Goal: Task Accomplishment & Management: Use online tool/utility

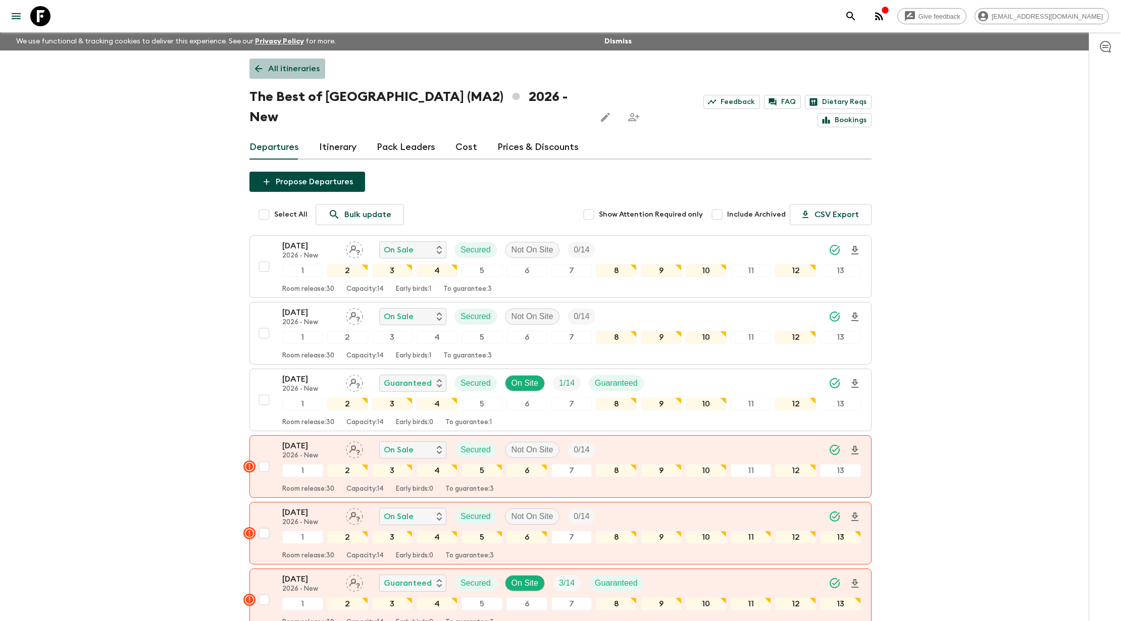
click at [251, 65] on link "All itineraries" at bounding box center [287, 69] width 76 height 20
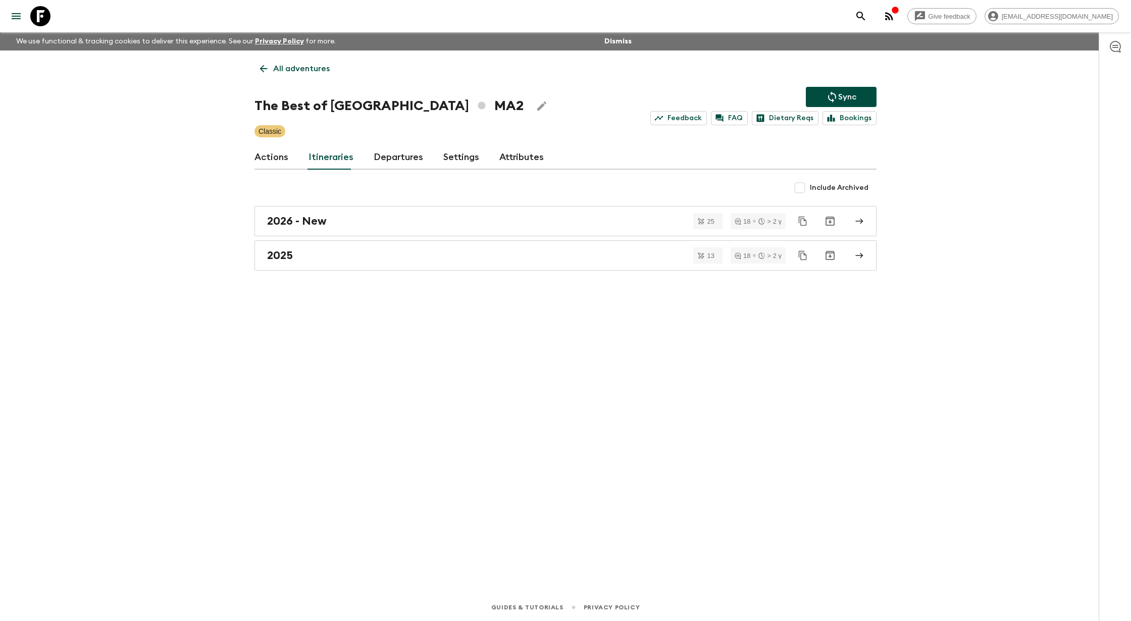
click at [256, 60] on link "All adventures" at bounding box center [294, 69] width 81 height 20
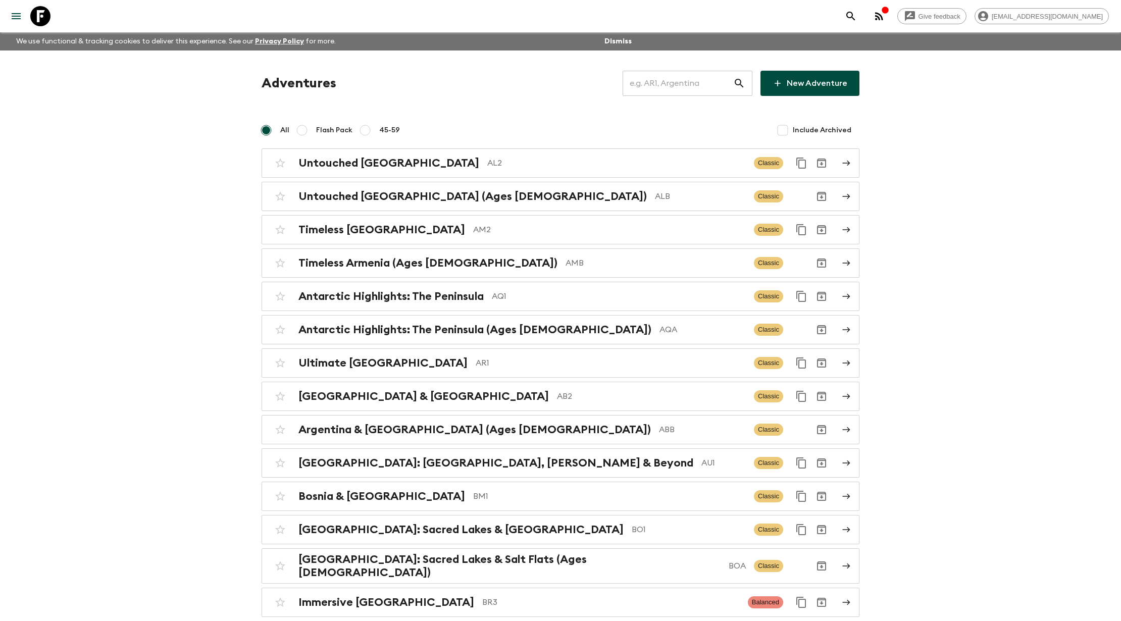
click at [695, 88] on input "text" at bounding box center [677, 83] width 111 height 28
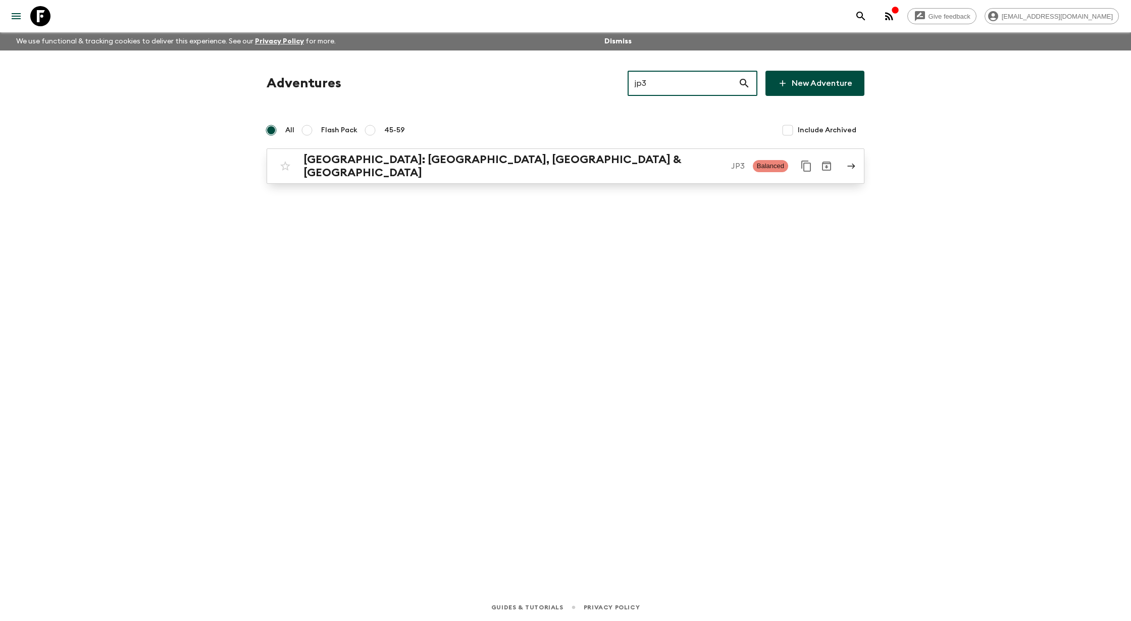
type input "jp3"
click at [503, 172] on div "[GEOGRAPHIC_DATA]: [GEOGRAPHIC_DATA], Kanazawa & [GEOGRAPHIC_DATA] JP3 Balanced" at bounding box center [545, 166] width 541 height 26
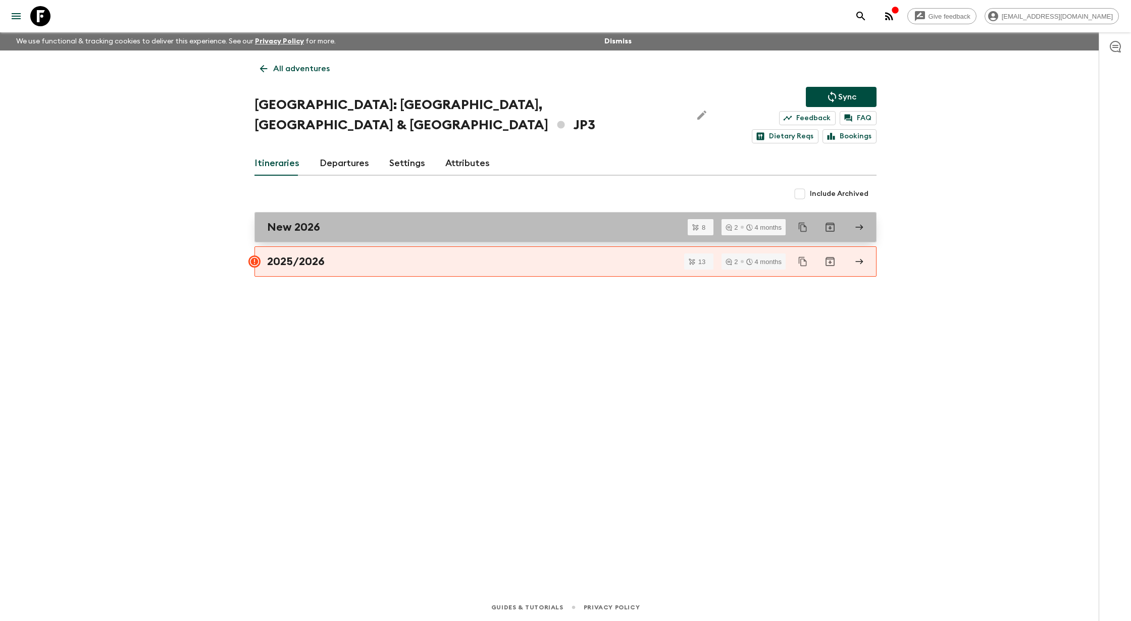
click at [320, 221] on div "New 2026" at bounding box center [555, 227] width 577 height 13
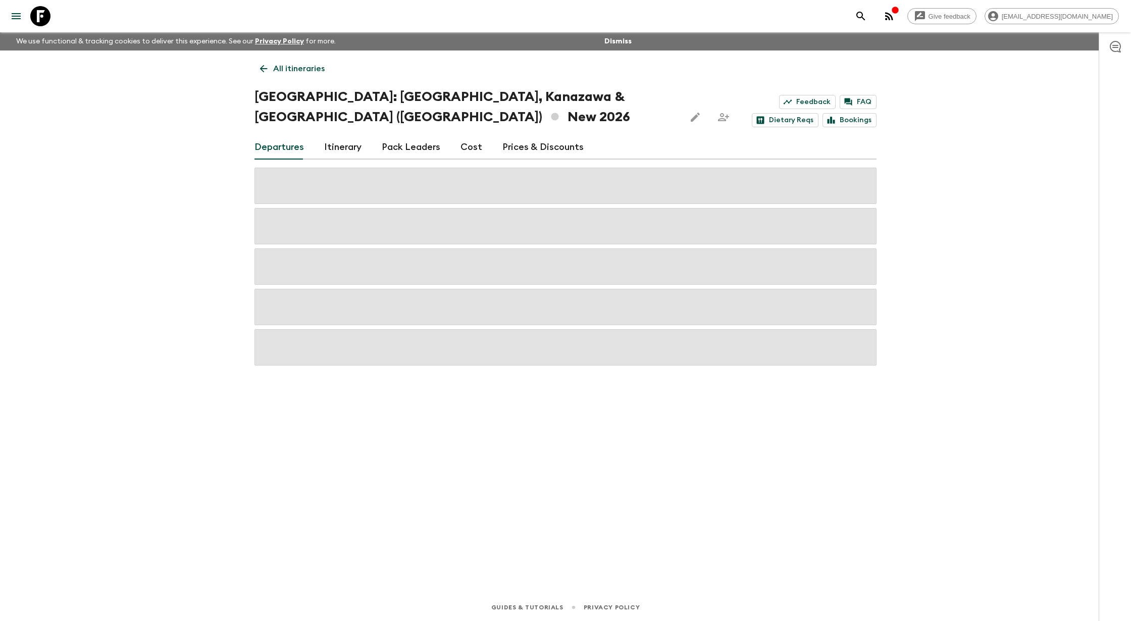
click at [546, 135] on link "Prices & Discounts" at bounding box center [542, 147] width 81 height 24
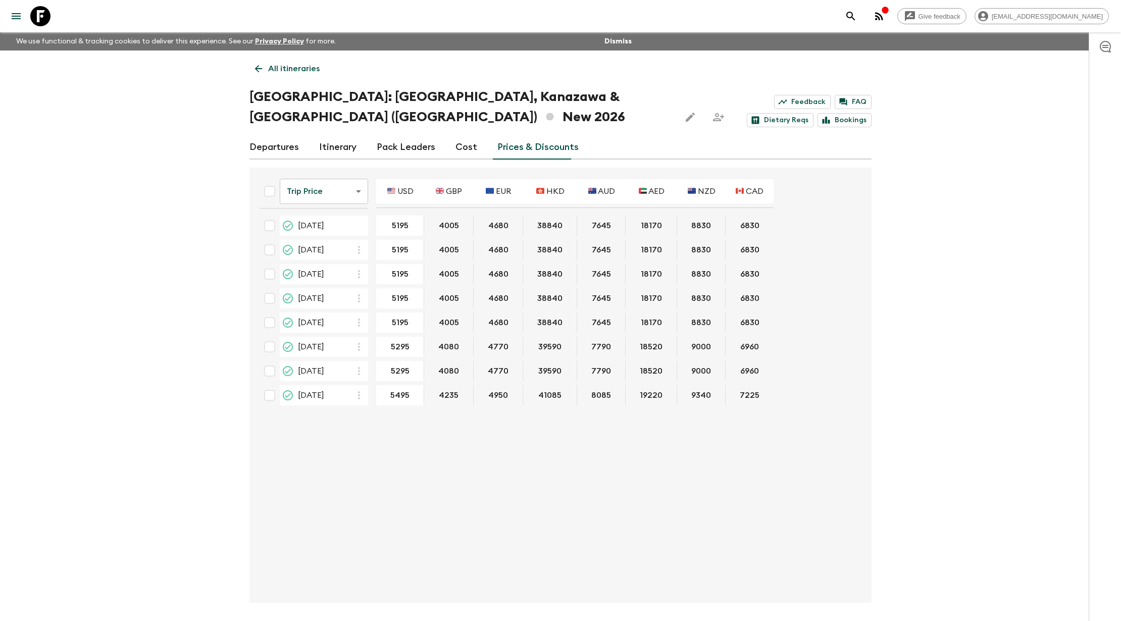
click at [919, 215] on div "Give feedback [EMAIL_ADDRESS][DOMAIN_NAME] We use functional & tracking cookies…" at bounding box center [560, 329] width 1121 height 658
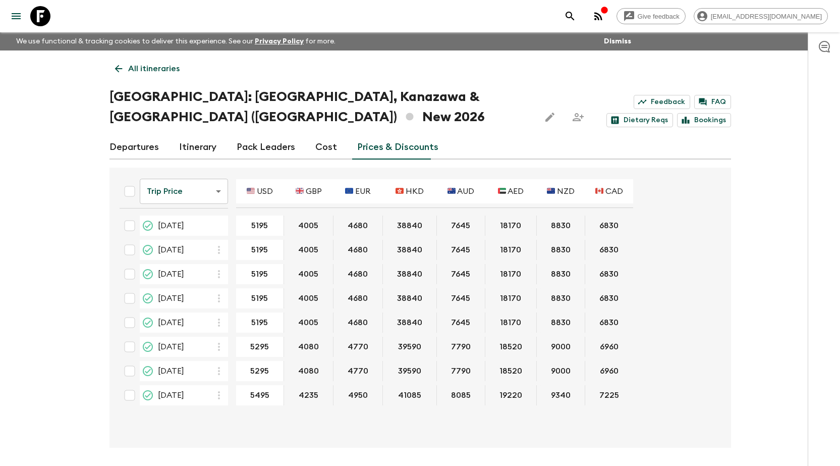
click at [135, 65] on p "All itineraries" at bounding box center [153, 69] width 51 height 12
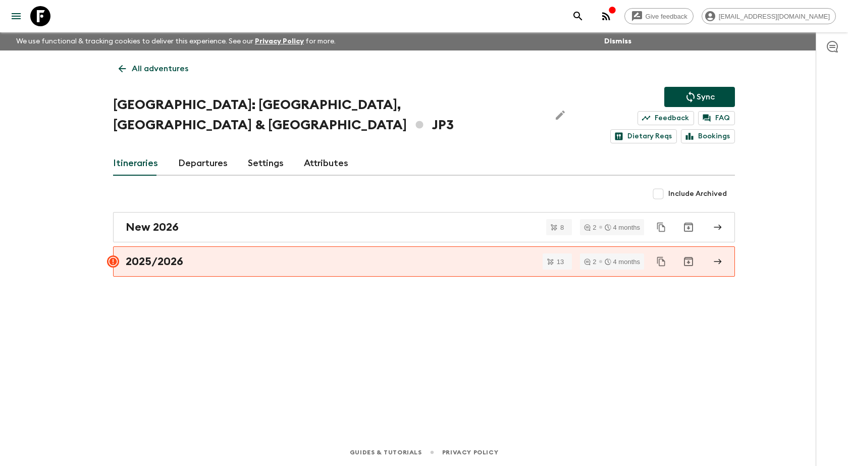
click at [199, 151] on link "Departures" at bounding box center [202, 163] width 49 height 24
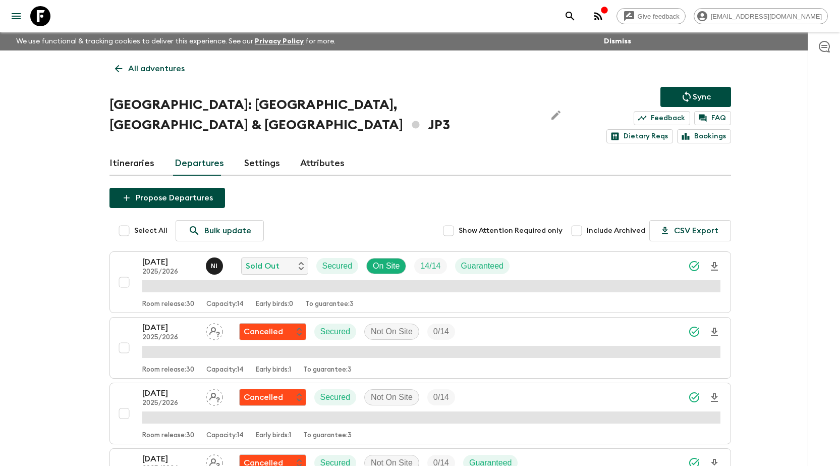
click at [132, 151] on link "Itineraries" at bounding box center [132, 163] width 45 height 24
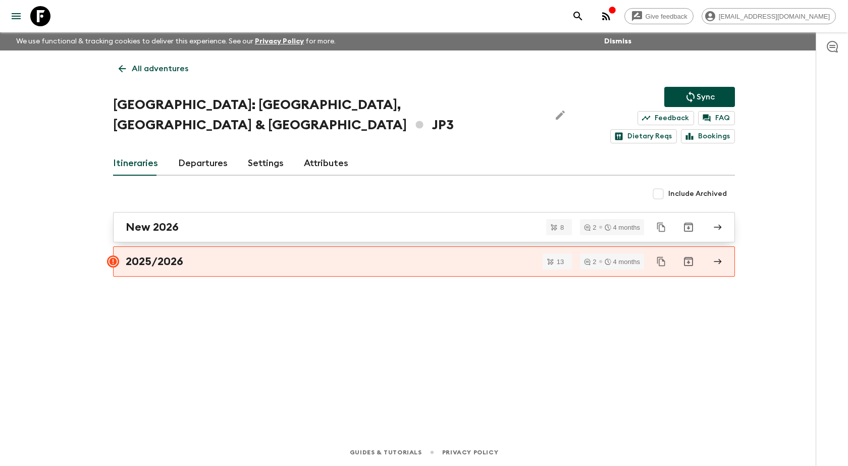
click at [208, 212] on link "New 2026" at bounding box center [424, 227] width 622 height 30
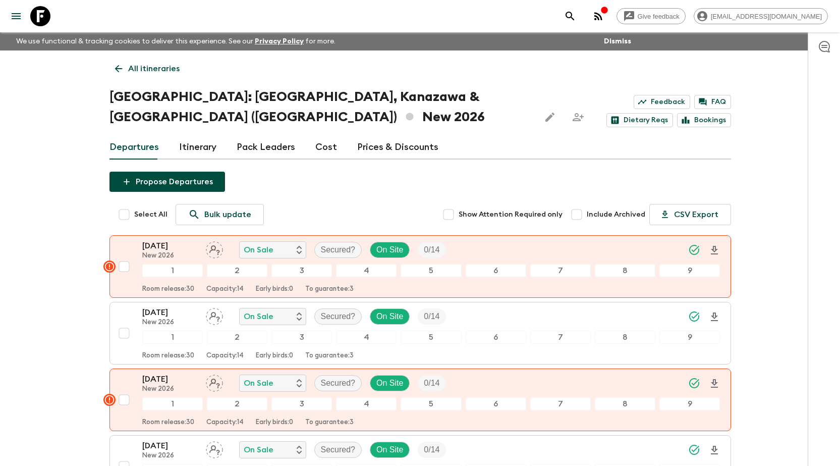
click at [245, 62] on div "All itineraries [GEOGRAPHIC_DATA]: [GEOGRAPHIC_DATA], [GEOGRAPHIC_DATA] & [GEOG…" at bounding box center [420, 425] width 646 height 750
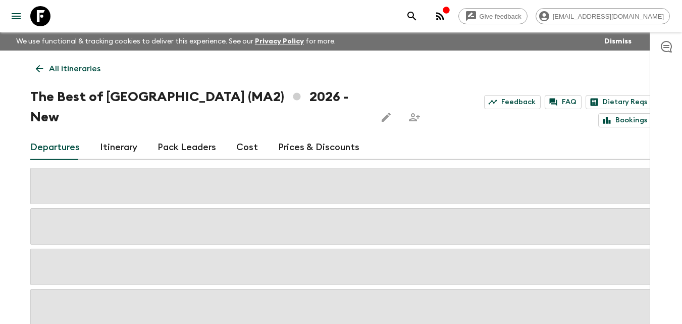
click at [39, 65] on icon at bounding box center [39, 68] width 11 height 11
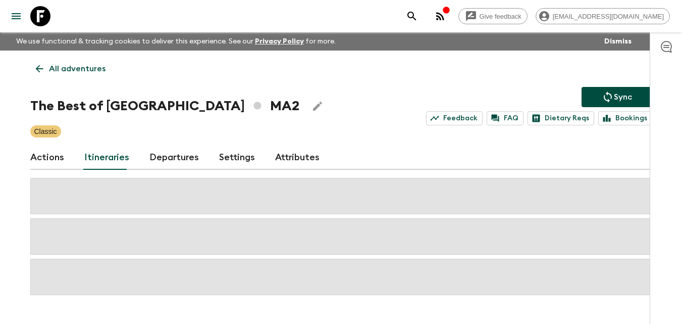
click at [51, 66] on p "All adventures" at bounding box center [77, 69] width 57 height 12
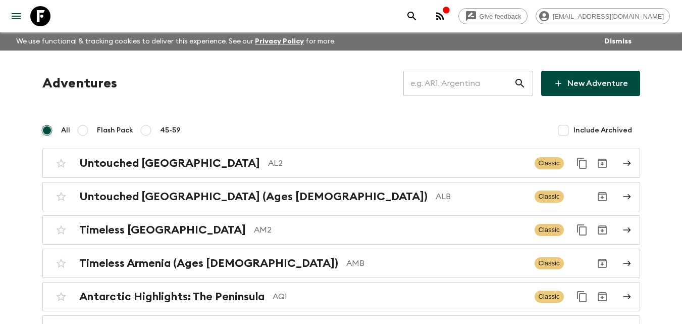
click at [459, 75] on input "text" at bounding box center [458, 83] width 111 height 28
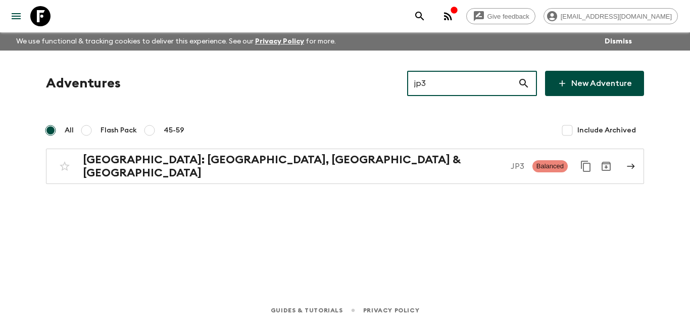
type input "jp3"
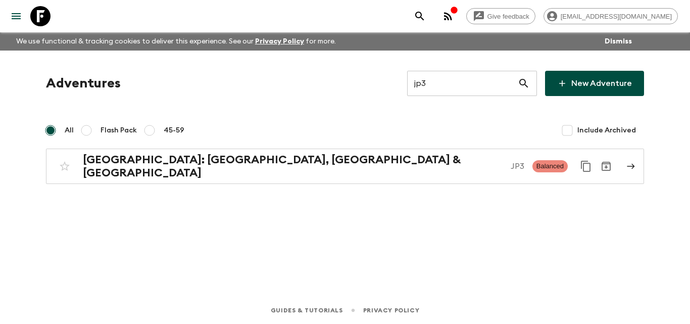
click at [412, 180] on div "Adventures jp3 ​ New Adventure All Flash Pack 45-59 Include Archived Japan: Kyo…" at bounding box center [345, 159] width 646 height 218
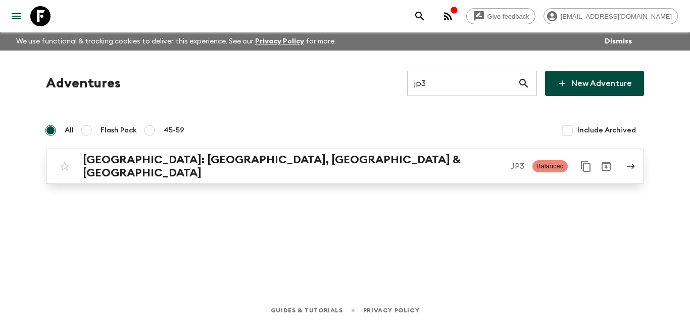
click at [410, 171] on div "[GEOGRAPHIC_DATA]: [GEOGRAPHIC_DATA], Kanazawa & [GEOGRAPHIC_DATA] JP3 Balanced" at bounding box center [325, 166] width 541 height 26
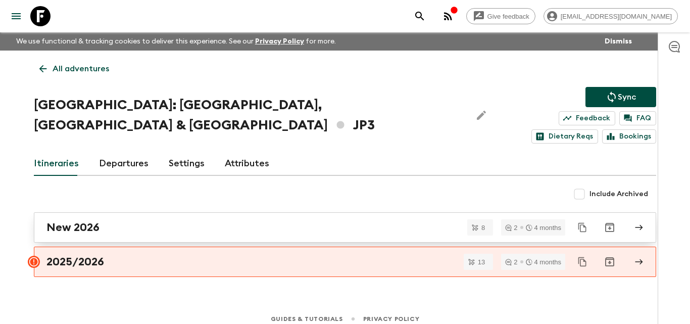
click at [222, 221] on div "New 2026" at bounding box center [334, 227] width 577 height 13
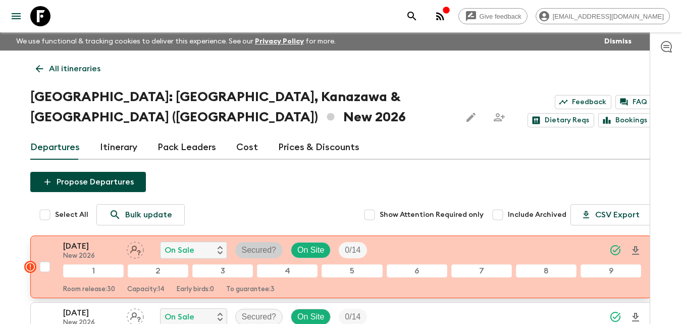
click at [256, 244] on p "Secured?" at bounding box center [259, 250] width 35 height 12
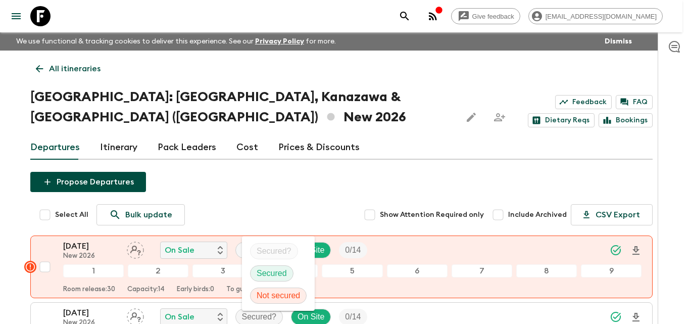
click at [268, 267] on div "Secured" at bounding box center [271, 273] width 43 height 16
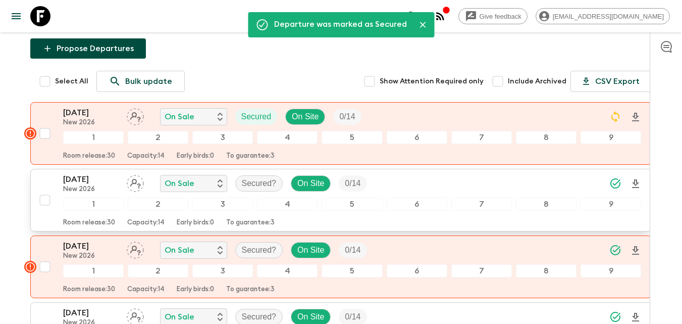
scroll to position [151, 0]
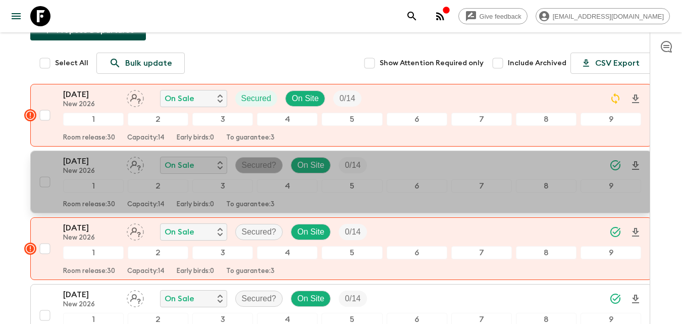
click at [263, 159] on p "Secured?" at bounding box center [259, 165] width 35 height 12
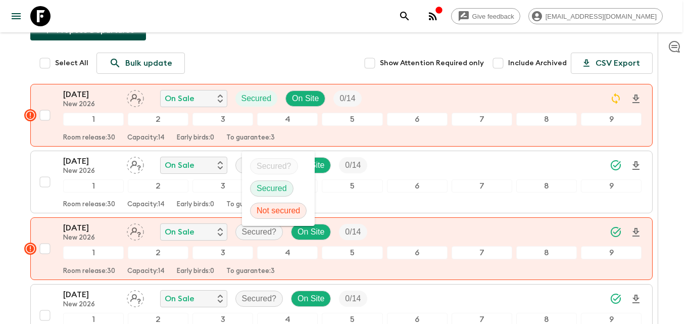
click at [265, 190] on p "Secured" at bounding box center [271, 188] width 30 height 12
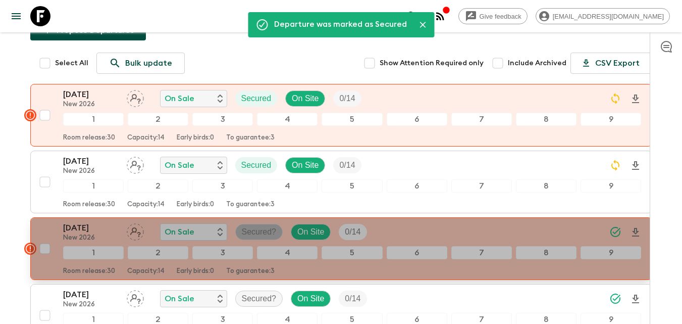
click at [254, 226] on p "Secured?" at bounding box center [259, 232] width 35 height 12
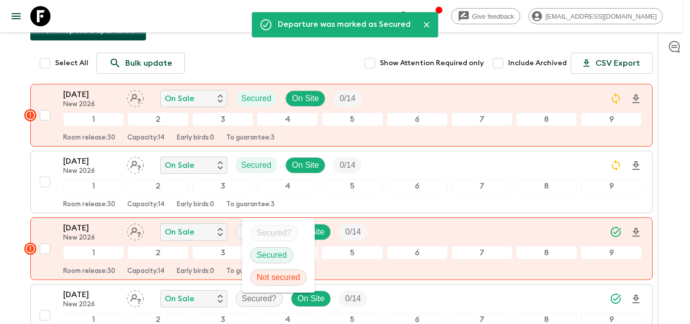
click at [269, 250] on p "Secured" at bounding box center [271, 255] width 30 height 12
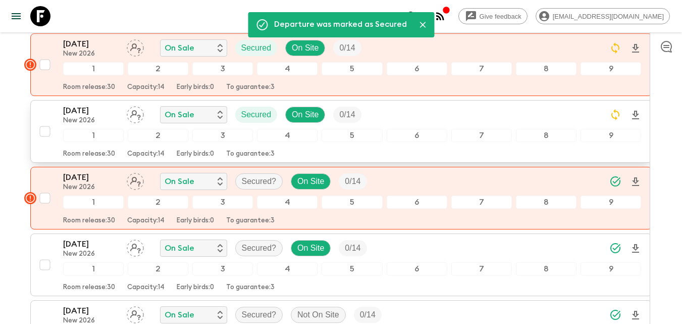
scroll to position [252, 0]
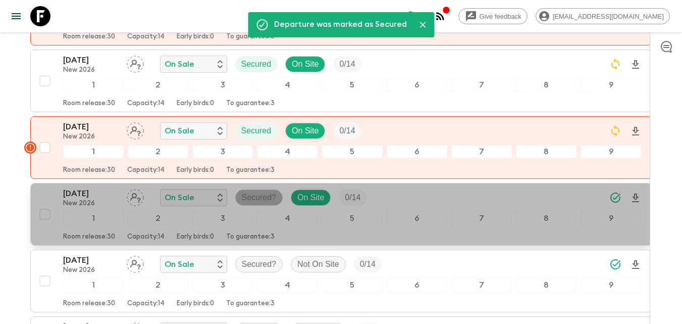
click at [278, 191] on span "Secured?" at bounding box center [259, 197] width 47 height 12
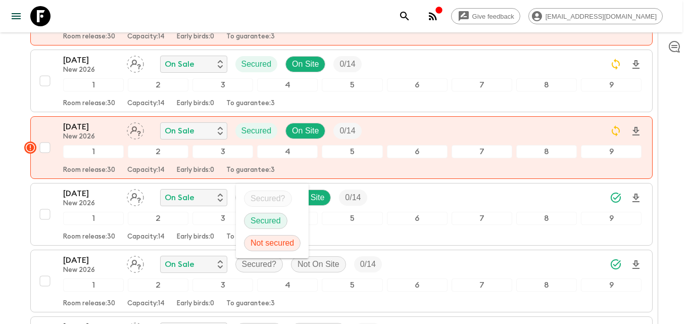
click at [278, 223] on p "Secured" at bounding box center [265, 221] width 30 height 12
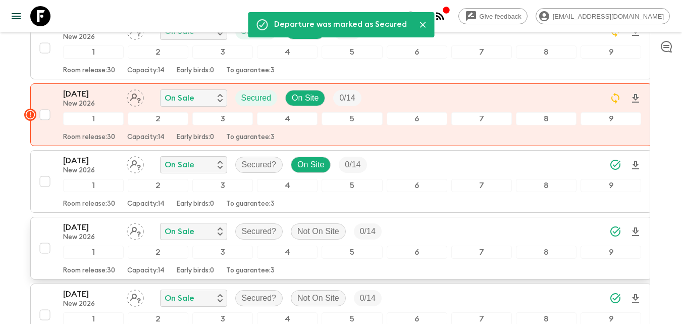
scroll to position [303, 0]
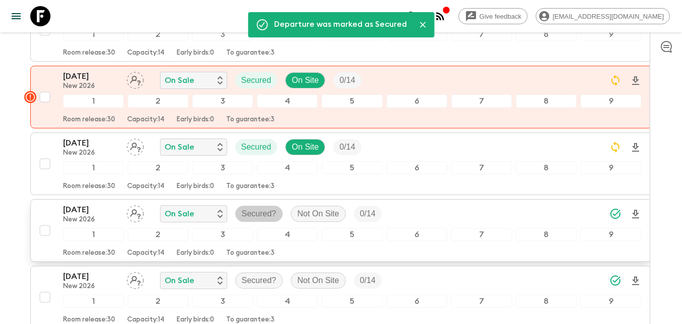
click at [277, 207] on span "Secured?" at bounding box center [259, 213] width 47 height 12
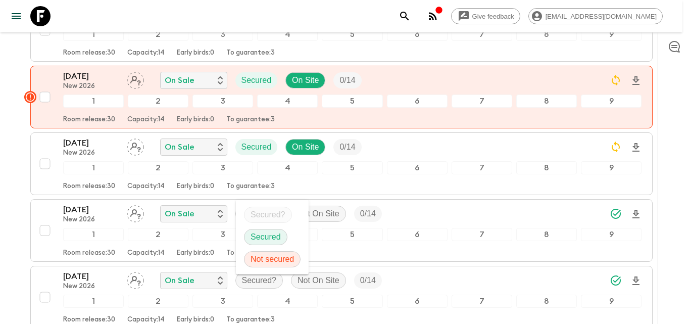
click at [281, 235] on span "Secured" at bounding box center [265, 237] width 42 height 12
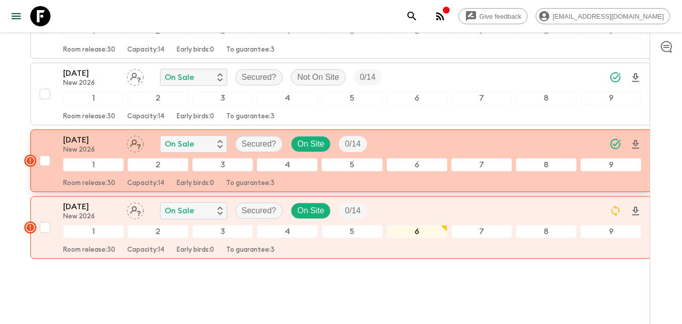
scroll to position [512, 0]
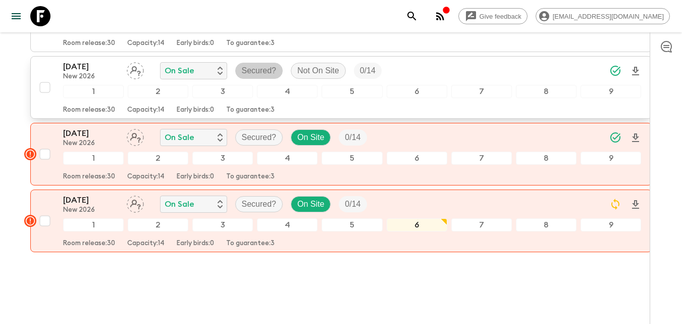
click at [253, 65] on p "Secured?" at bounding box center [259, 71] width 35 height 12
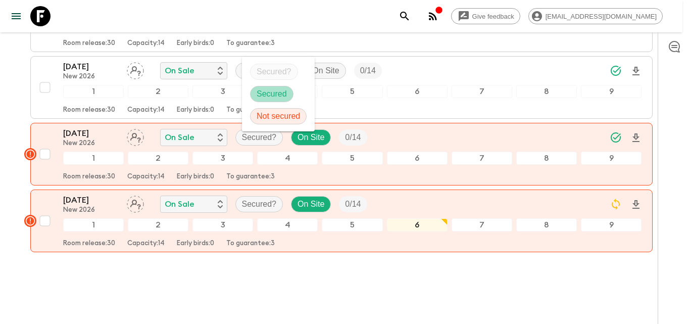
click at [278, 94] on p "Secured" at bounding box center [271, 94] width 30 height 12
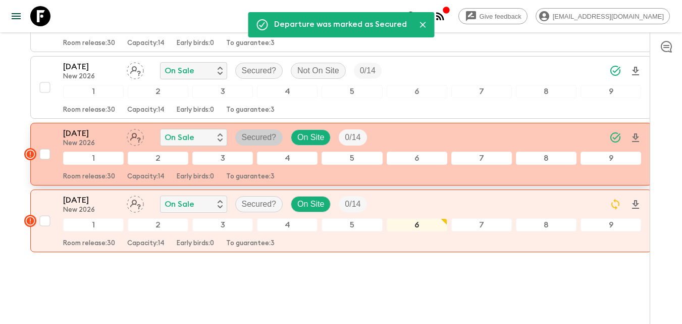
click at [249, 131] on p "Secured?" at bounding box center [259, 137] width 35 height 12
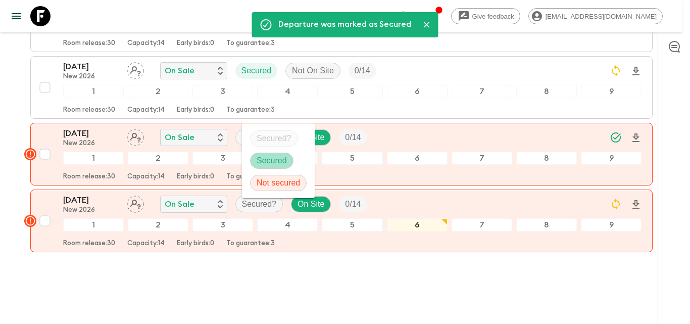
click at [277, 155] on p "Secured" at bounding box center [271, 160] width 30 height 12
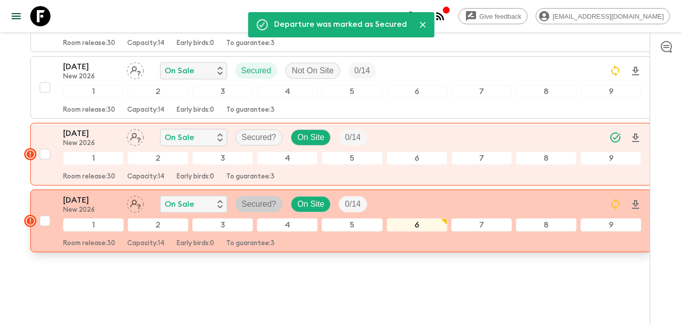
click at [252, 198] on p "Secured?" at bounding box center [259, 204] width 35 height 12
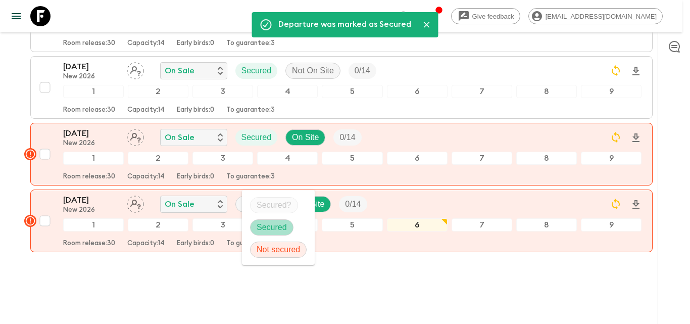
click at [277, 225] on p "Secured" at bounding box center [271, 227] width 30 height 12
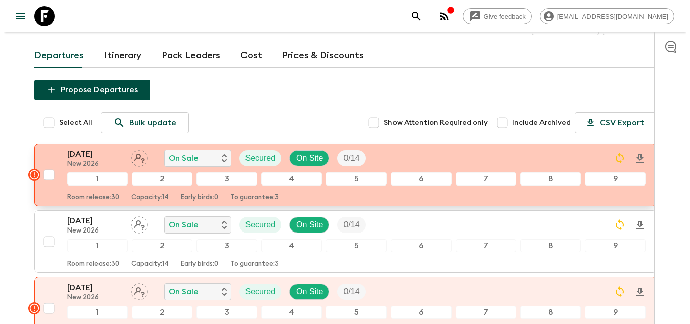
scroll to position [0, 0]
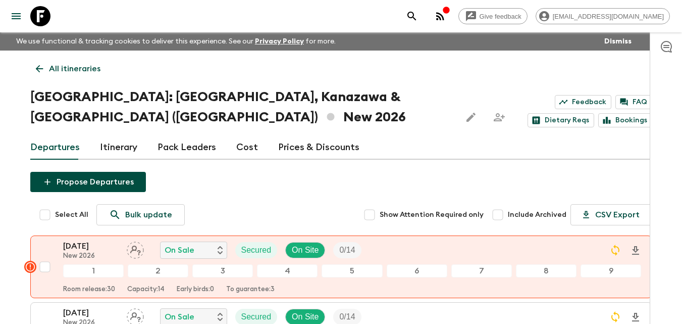
click at [38, 71] on icon at bounding box center [39, 69] width 8 height 8
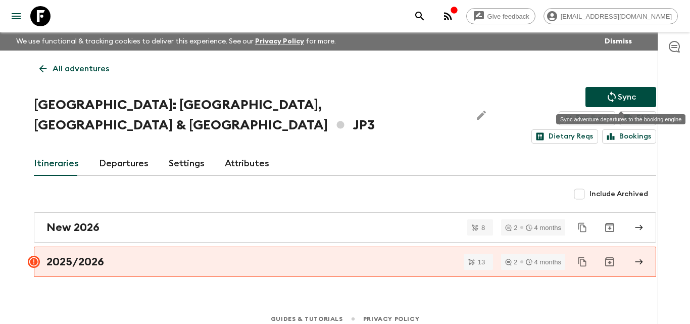
click at [604, 98] on button "Sync" at bounding box center [620, 97] width 71 height 20
